Goal: Use online tool/utility: Utilize a website feature to perform a specific function

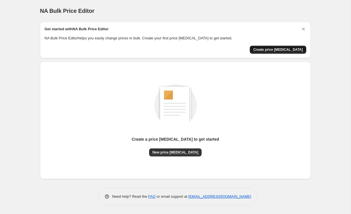
click at [291, 46] on button "Create price change job" at bounding box center [278, 50] width 56 height 8
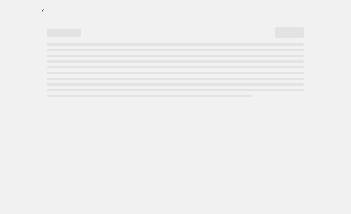
select select "percentage"
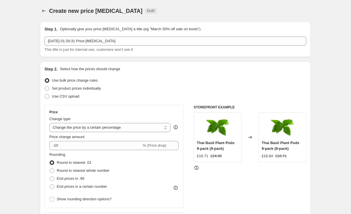
scroll to position [24, 0]
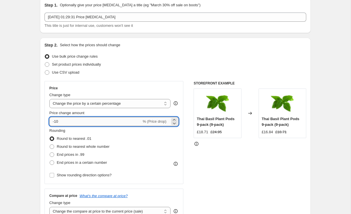
click at [113, 119] on input "-10" at bounding box center [95, 121] width 92 height 9
type input "-1"
type input "-40"
click at [268, 72] on div "Use CSV upload" at bounding box center [175, 72] width 262 height 8
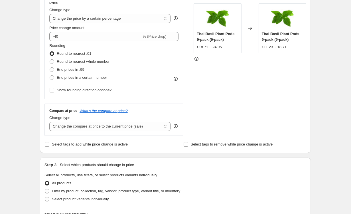
scroll to position [109, 0]
click at [61, 72] on span "End prices in .99" at bounding box center [71, 69] width 28 height 6
click at [50, 67] on input "End prices in .99" at bounding box center [50, 67] width 0 height 0
radio input "true"
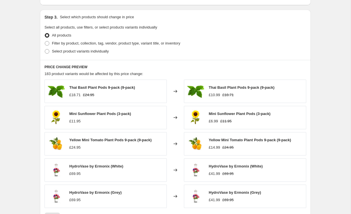
scroll to position [355, 0]
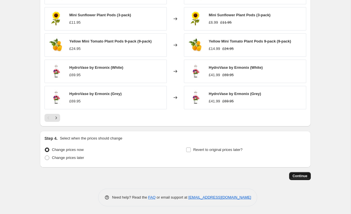
click at [302, 178] on button "Continue" at bounding box center [300, 176] width 22 height 8
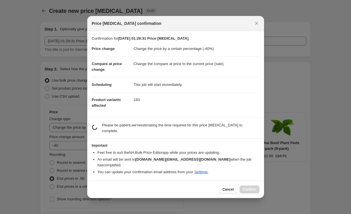
scroll to position [0, 0]
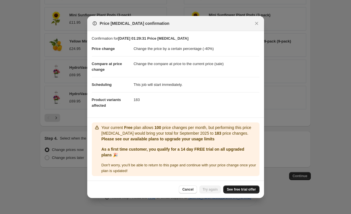
click at [228, 190] on span "See free trial offer" at bounding box center [241, 189] width 29 height 5
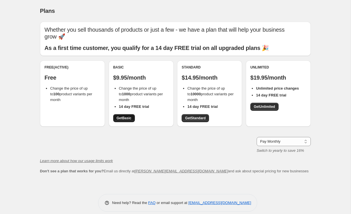
click at [128, 116] on span "Get Basic" at bounding box center [124, 118] width 15 height 5
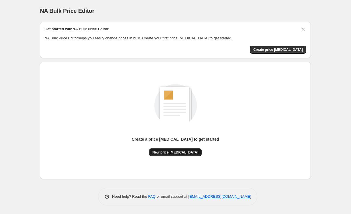
click at [188, 151] on span "New price change job" at bounding box center [176, 152] width 46 height 5
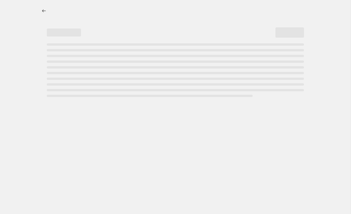
select select "percentage"
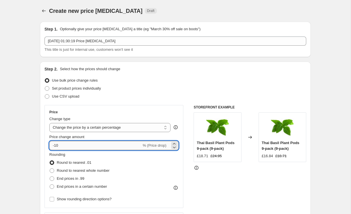
click at [131, 147] on input "-10" at bounding box center [95, 145] width 92 height 9
type input "-1"
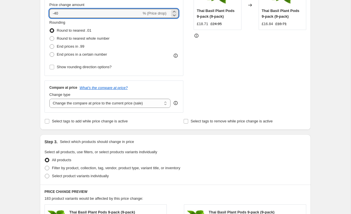
scroll to position [356, 0]
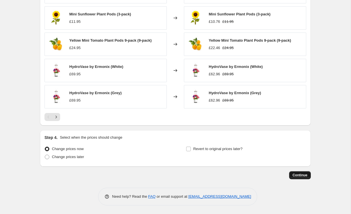
type input "-40"
click at [295, 174] on span "Continue" at bounding box center [299, 175] width 15 height 5
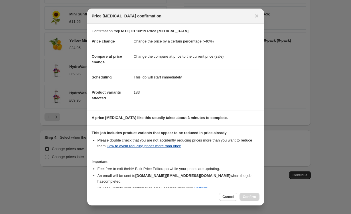
scroll to position [26, 0]
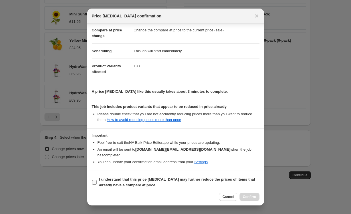
click at [119, 176] on span "I understand that this price change job may further reduce the prices of items …" at bounding box center [179, 181] width 160 height 11
click at [97, 180] on input "I understand that this price change job may further reduce the prices of items …" at bounding box center [94, 182] width 5 height 5
checkbox input "true"
click at [248, 198] on span "Confirm" at bounding box center [249, 196] width 13 height 5
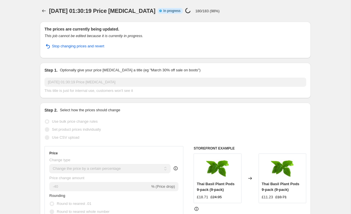
select select "percentage"
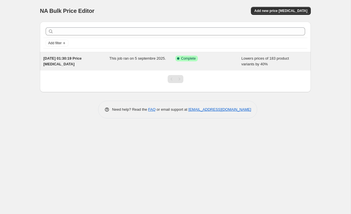
click at [184, 62] on div "Success Complete Complete" at bounding box center [208, 61] width 66 height 11
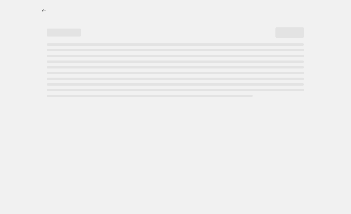
select select "percentage"
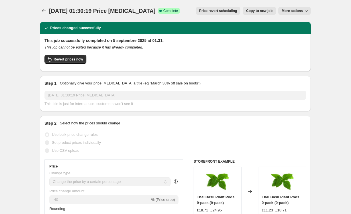
scroll to position [9, 0]
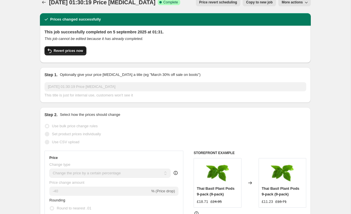
click at [75, 52] on span "Revert prices now" at bounding box center [68, 50] width 29 height 5
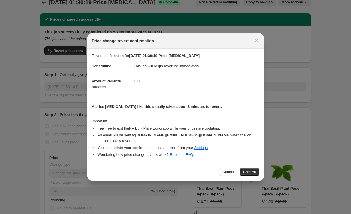
click at [226, 170] on span "Cancel" at bounding box center [227, 172] width 11 height 5
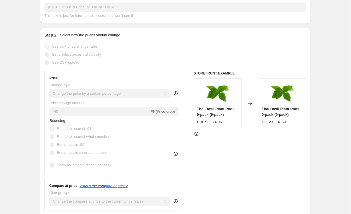
scroll to position [128, 0]
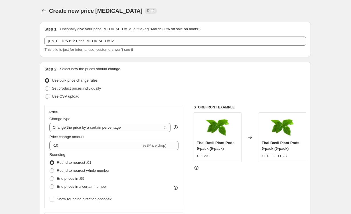
select select "percentage"
